Goal: Find specific page/section: Find specific page/section

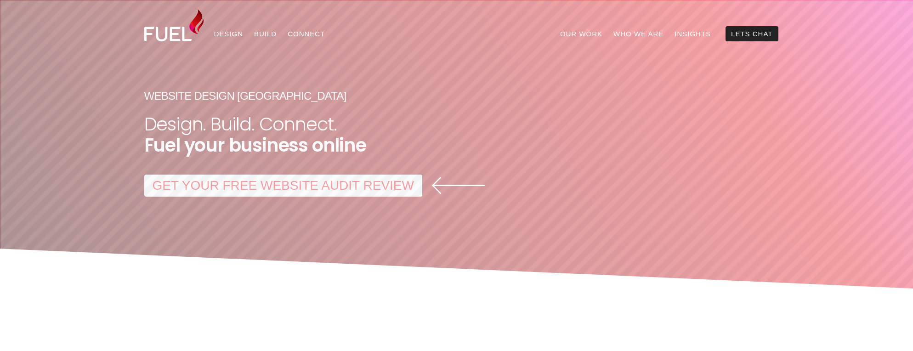
drag, startPoint x: 728, startPoint y: 195, endPoint x: 702, endPoint y: 173, distance: 33.5
click at [728, 195] on div "GET YOUR FREE WEBSITE AUDIT REVIEW GET YOUR FREE WEBSITE AUDIT REVIEW" at bounding box center [456, 186] width 625 height 22
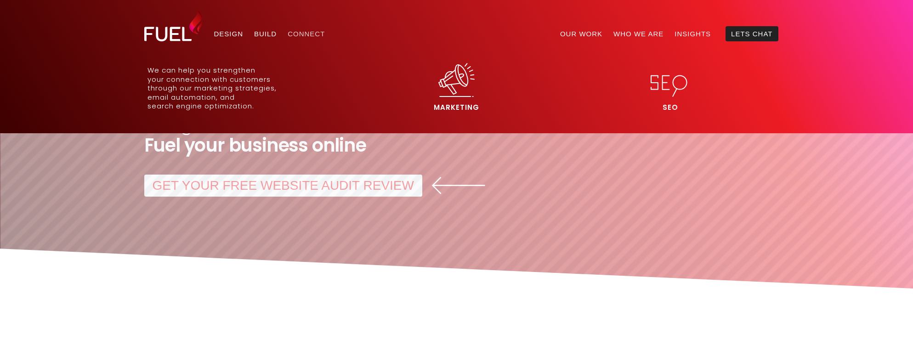
click at [303, 36] on link "Connect" at bounding box center [306, 33] width 48 height 15
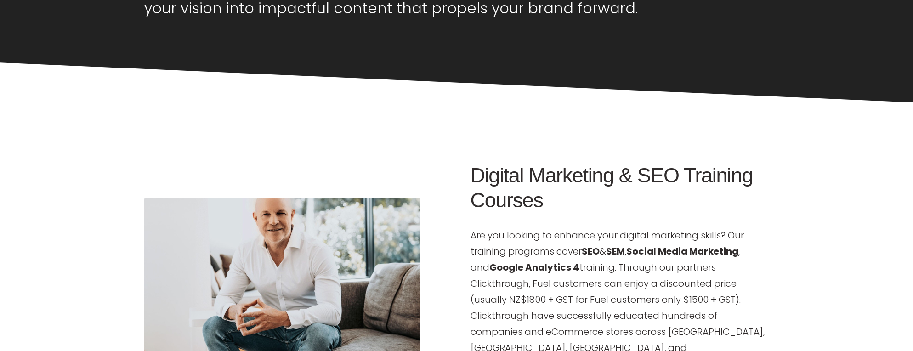
click at [160, 159] on div "Digital Marketing & SEO Training Courses Are you looking to enhance your digita…" at bounding box center [456, 292] width 643 height 276
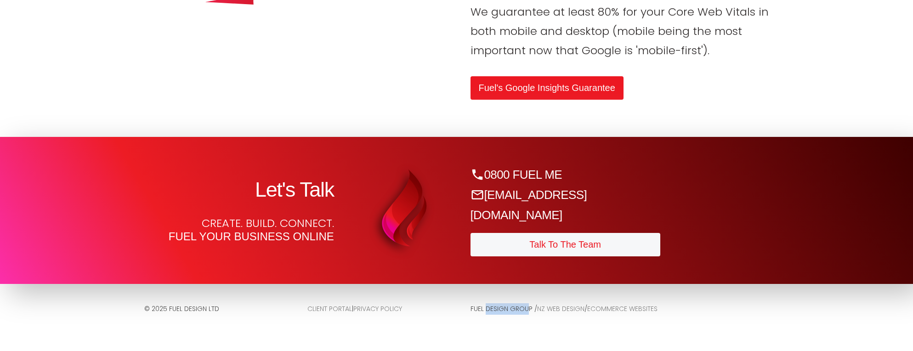
drag, startPoint x: 469, startPoint y: 310, endPoint x: 509, endPoint y: 308, distance: 39.5
click at [509, 308] on div "Fuel Design group / NZ Web Design / eCommerce Websites" at bounding box center [619, 309] width 317 height 30
copy p "Fuel Design"
click at [754, 213] on div "Let's Talk Create. Build. Connect. Fuel your business online 0800 FUEL ME [EMAI…" at bounding box center [456, 210] width 643 height 110
